Goal: Entertainment & Leisure: Consume media (video, audio)

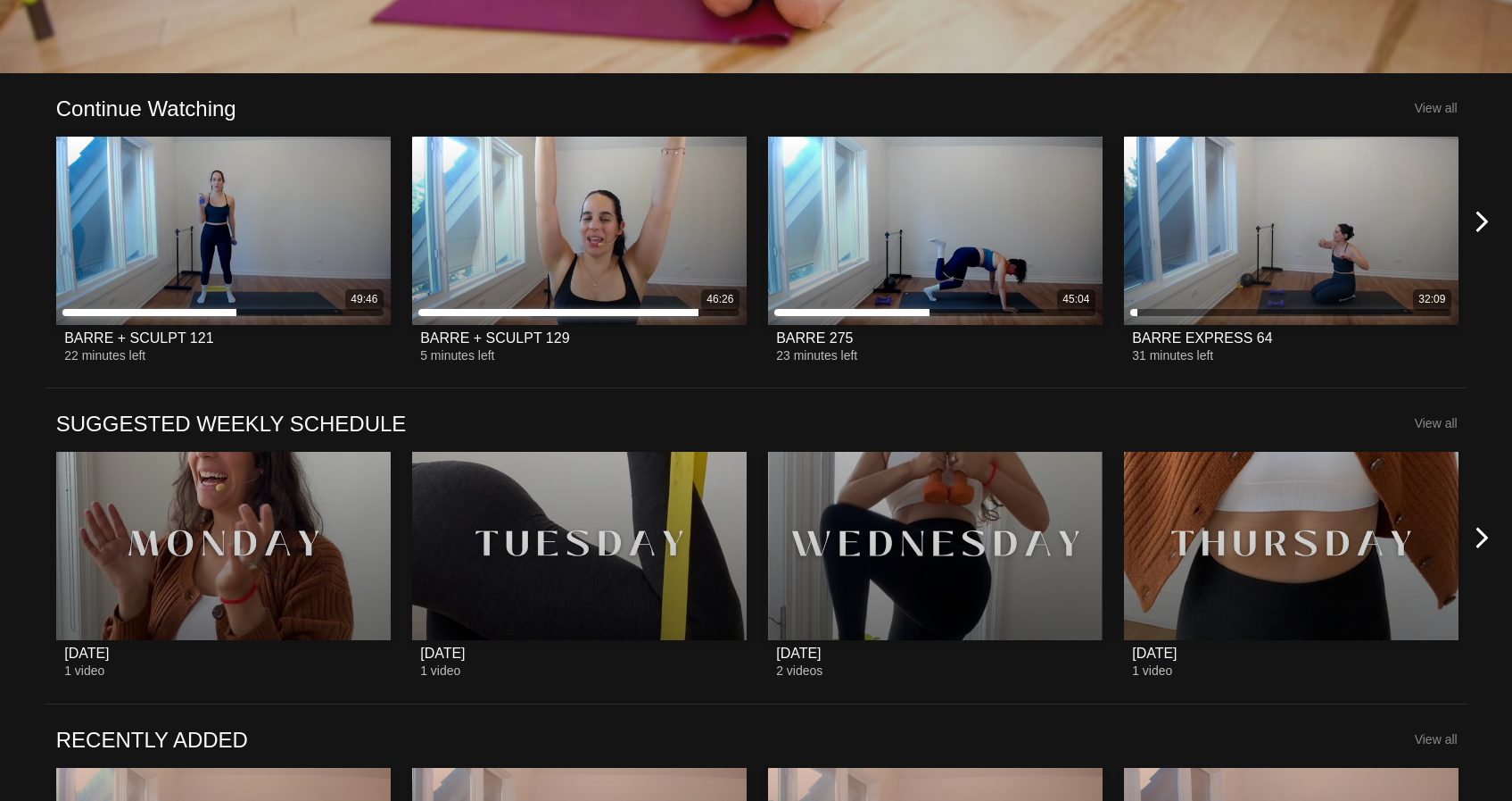
scroll to position [532, 0]
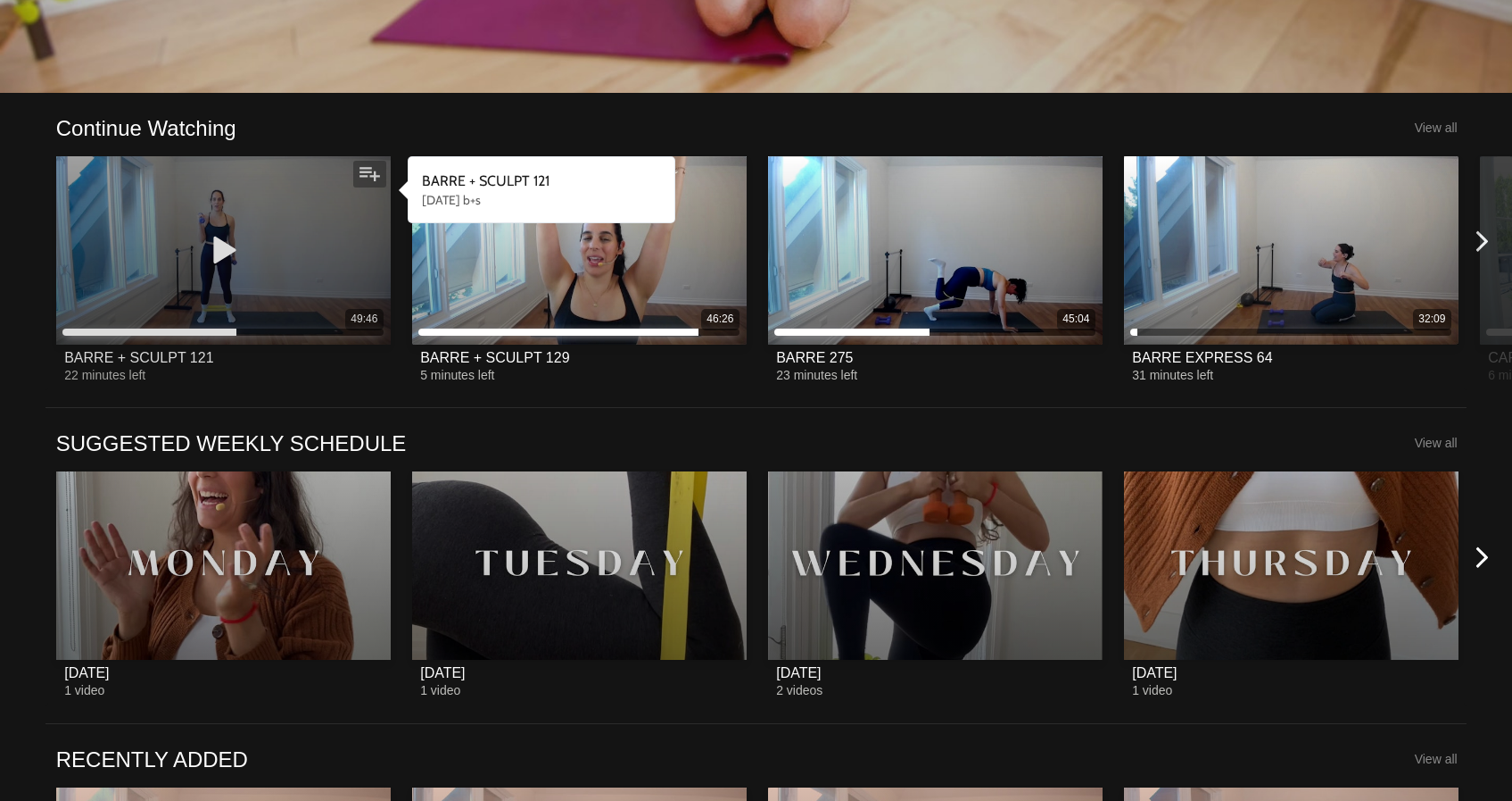
click at [331, 195] on div "49:46" at bounding box center [223, 250] width 334 height 188
